Goal: Task Accomplishment & Management: Complete application form

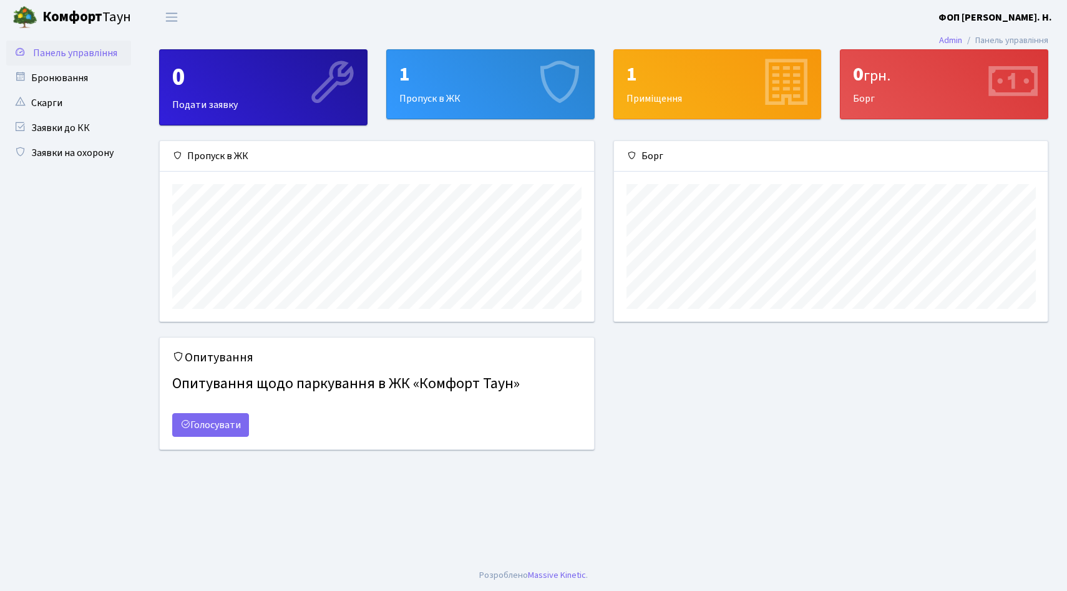
scroll to position [180, 434]
click at [119, 156] on link "Заявки на охорону" at bounding box center [68, 152] width 125 height 25
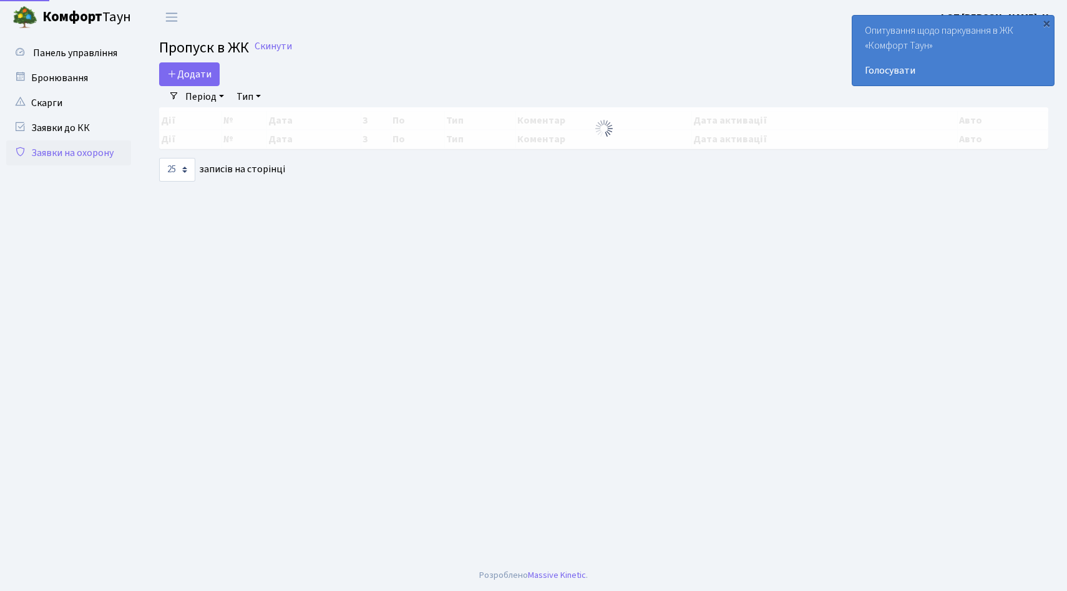
select select "25"
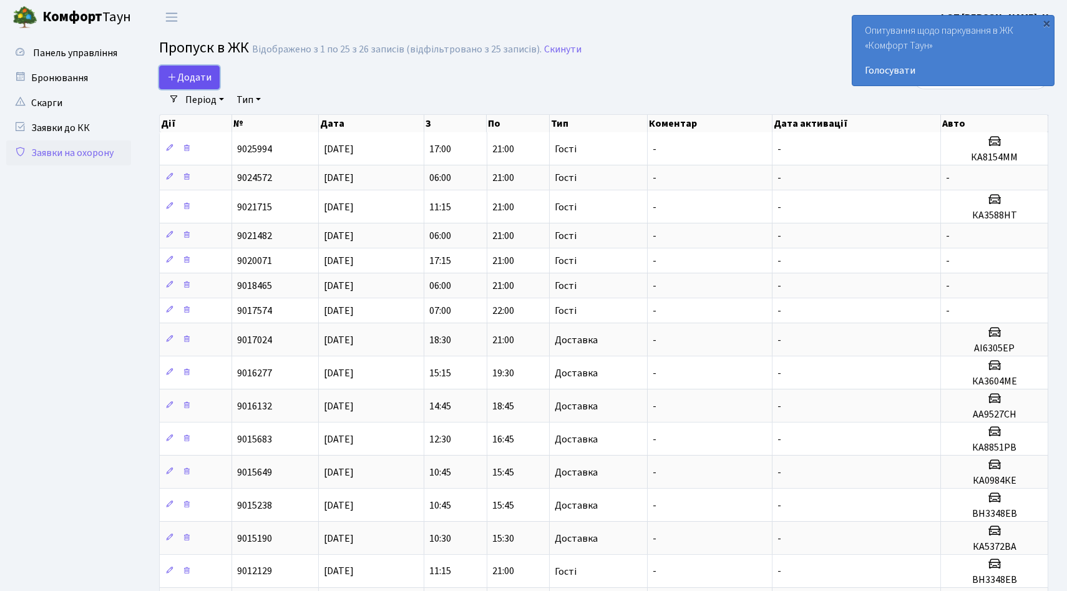
click at [192, 83] on span "Додати" at bounding box center [189, 78] width 44 height 14
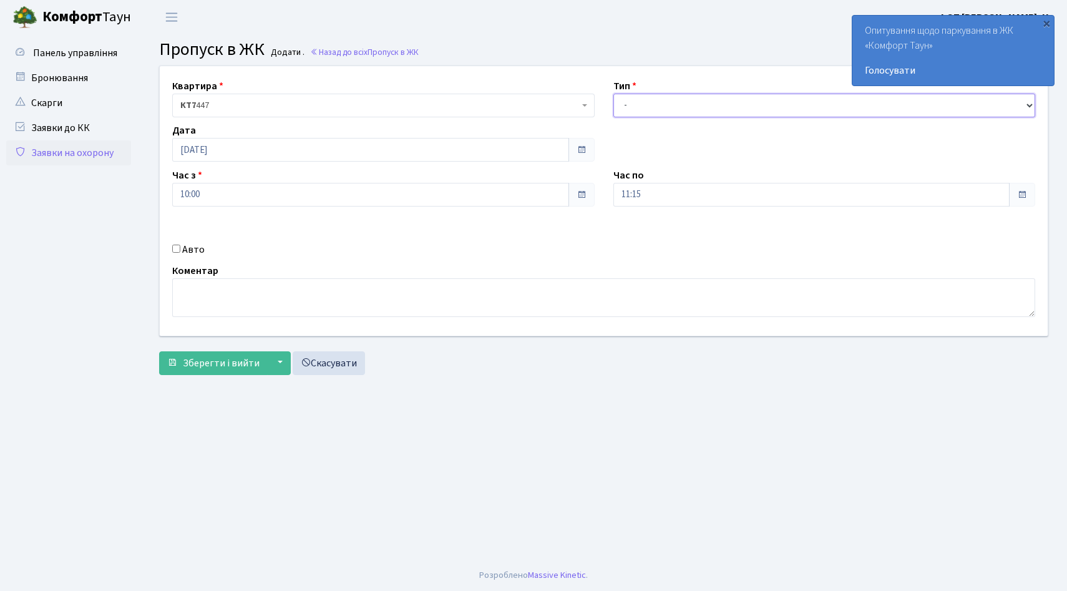
click at [667, 107] on select "- Доставка Таксі Гості Сервіс" at bounding box center [824, 106] width 422 height 24
select select "3"
click at [613, 94] on select "- Доставка Таксі Гості Сервіс" at bounding box center [824, 106] width 422 height 24
click at [178, 250] on input "Авто" at bounding box center [176, 249] width 8 height 8
checkbox input "true"
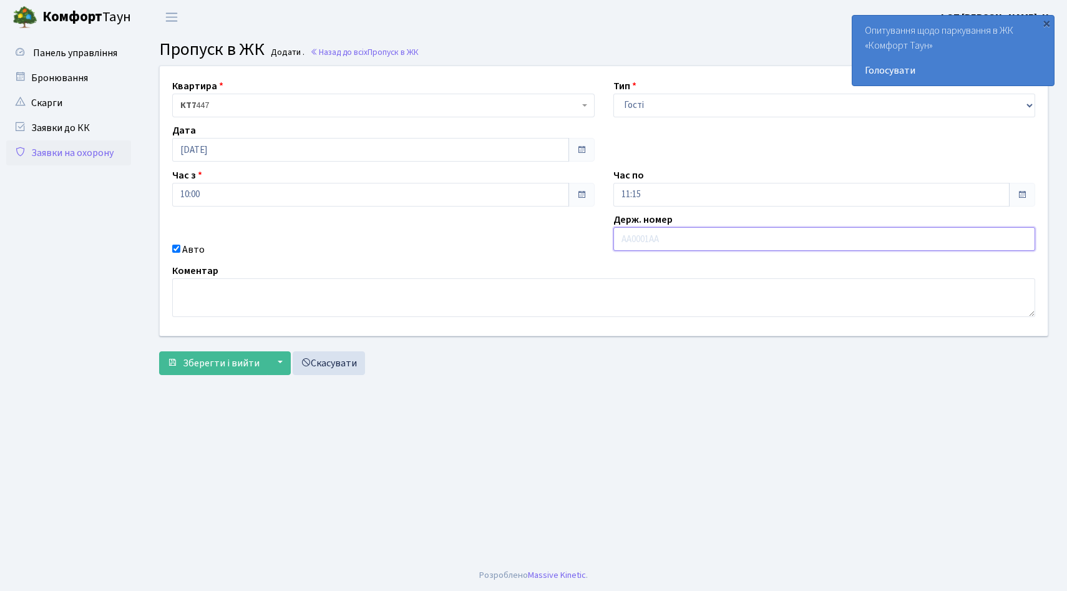
paste input "ка5630ме"
type input "ка5630ме"
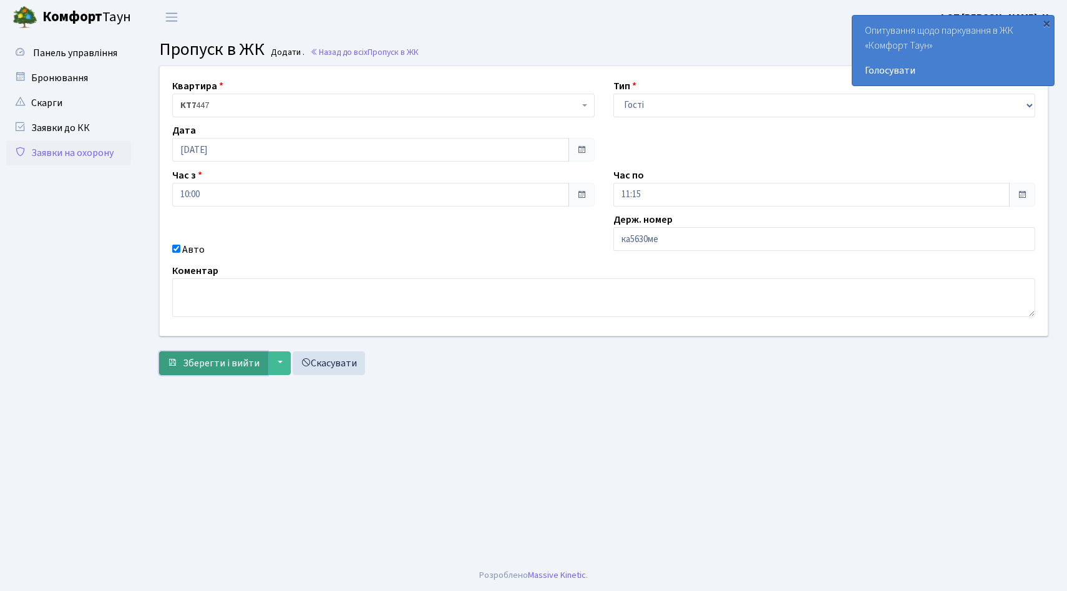
click at [247, 353] on button "Зберегти і вийти" at bounding box center [213, 363] width 109 height 24
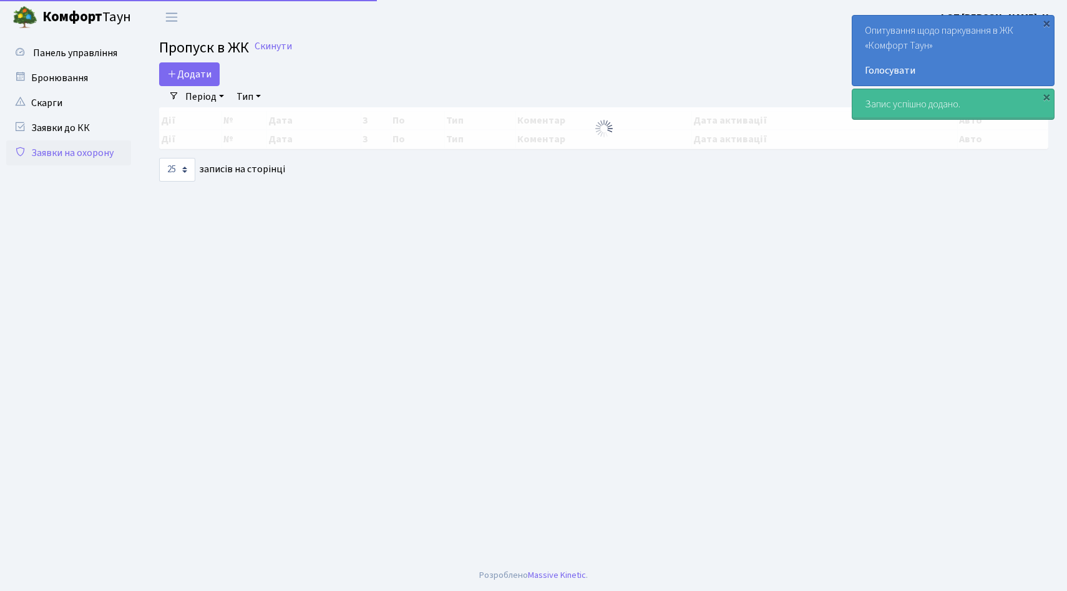
select select "25"
